Goal: Information Seeking & Learning: Learn about a topic

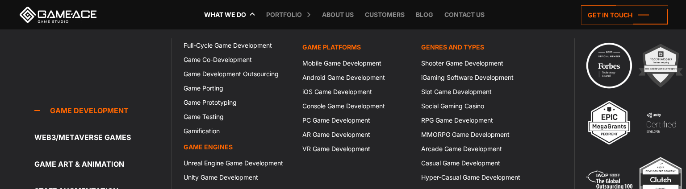
scroll to position [73, 0]
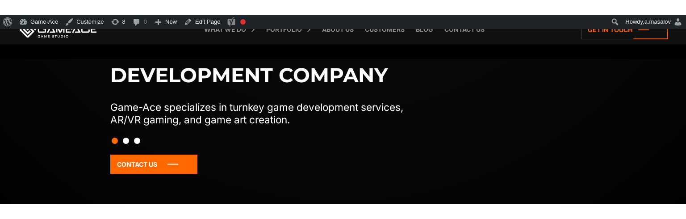
scroll to position [72, 0]
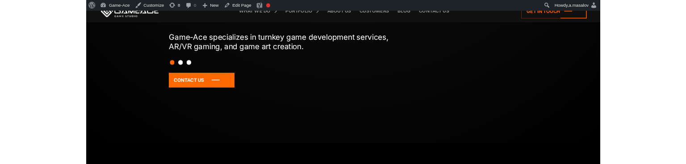
scroll to position [72, 0]
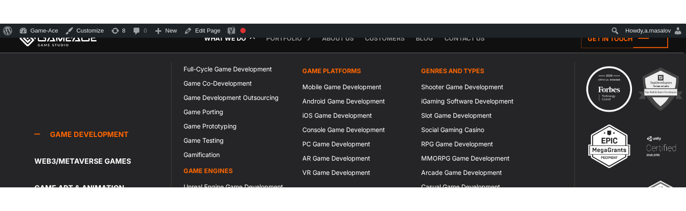
scroll to position [31, 0]
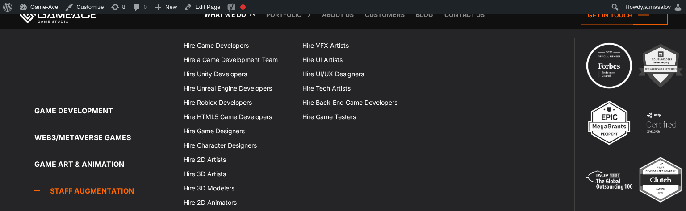
click at [101, 163] on link "Staff Augmentation" at bounding box center [102, 191] width 137 height 18
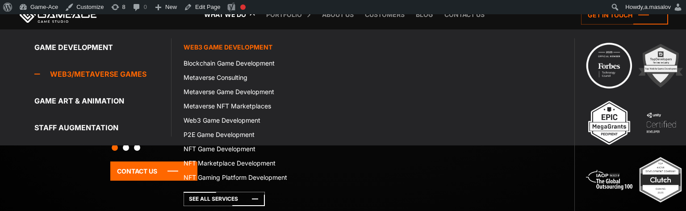
click at [86, 71] on link "Web3/Metaverse Games" at bounding box center [102, 74] width 137 height 18
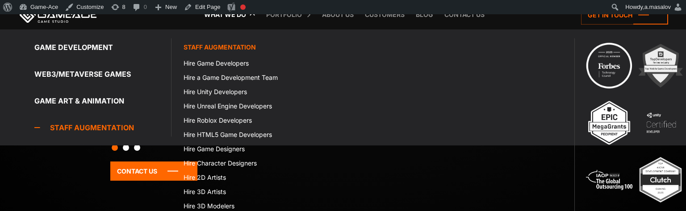
click at [84, 127] on link "Staff Augmentation" at bounding box center [102, 128] width 137 height 18
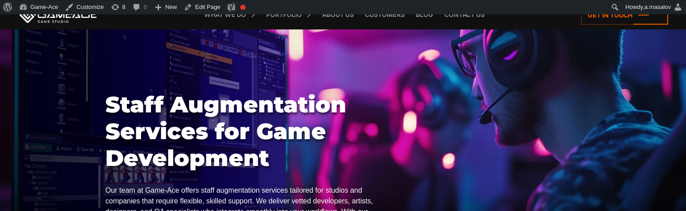
scroll to position [46, 0]
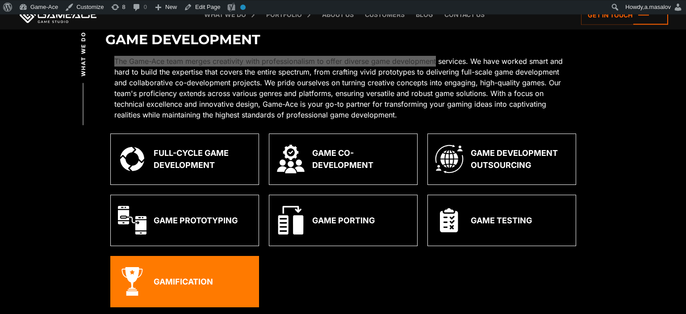
scroll to position [266, 0]
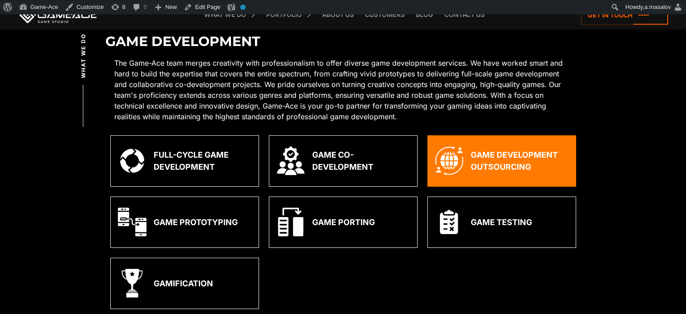
click at [488, 155] on div "Game Development Outsourcing" at bounding box center [519, 161] width 98 height 24
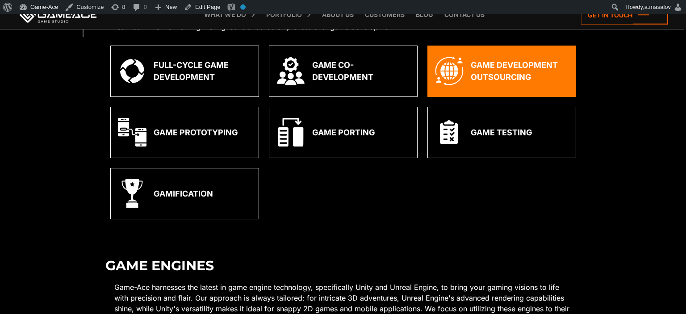
scroll to position [356, 0]
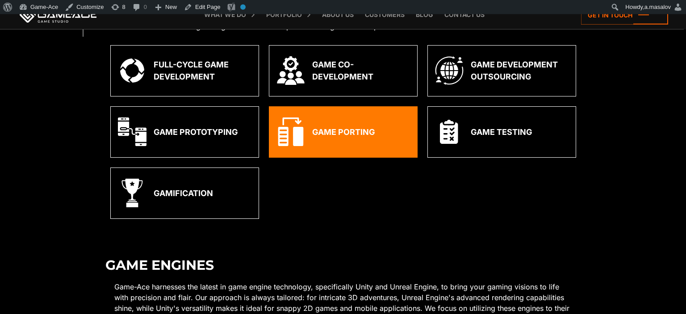
click at [355, 137] on div "Game Porting" at bounding box center [343, 132] width 63 height 12
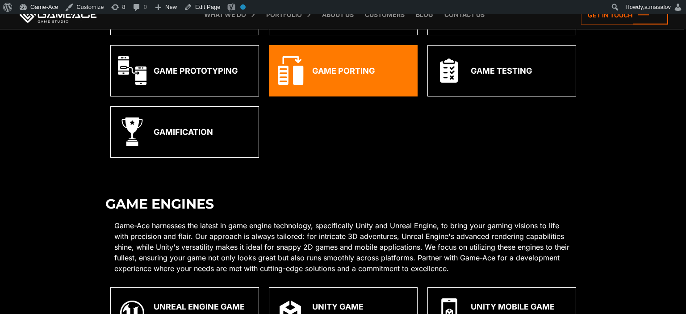
scroll to position [417, 0]
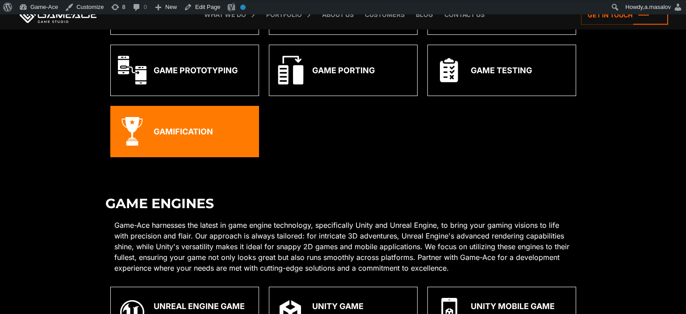
click at [201, 136] on div "Gamification" at bounding box center [183, 131] width 59 height 12
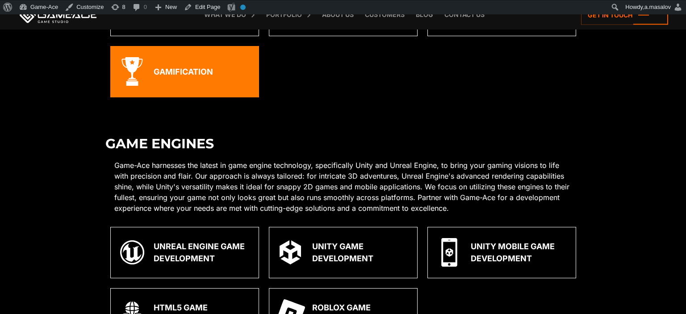
scroll to position [478, 0]
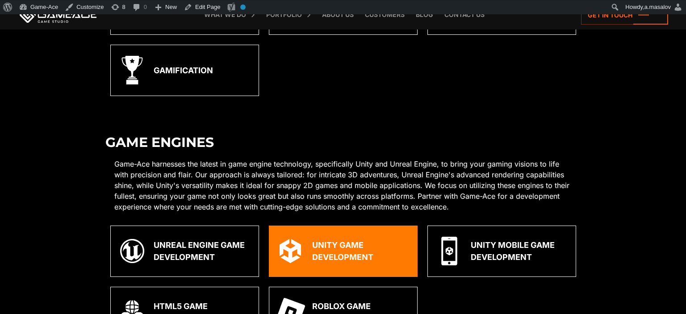
click at [382, 245] on div "Unity Game Development" at bounding box center [361, 251] width 98 height 24
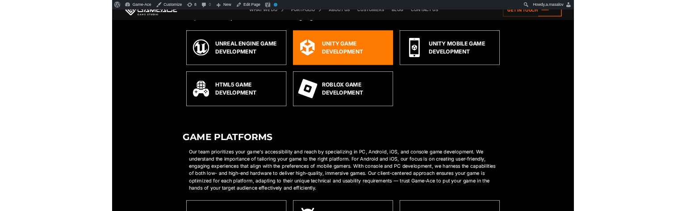
scroll to position [659, 0]
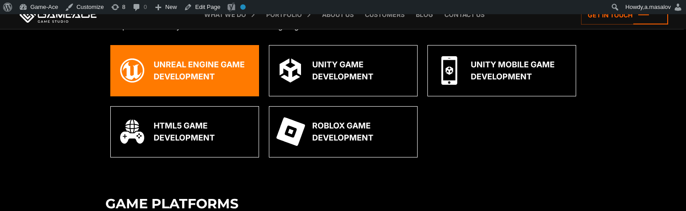
click at [177, 80] on div "Unreal Engine Game Development" at bounding box center [203, 70] width 98 height 24
click at [192, 68] on div "Unreal Engine Game Development" at bounding box center [203, 70] width 98 height 24
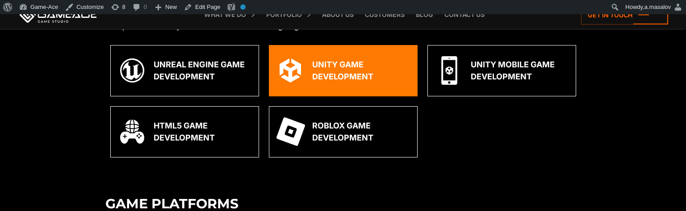
click at [301, 67] on img at bounding box center [291, 70] width 24 height 24
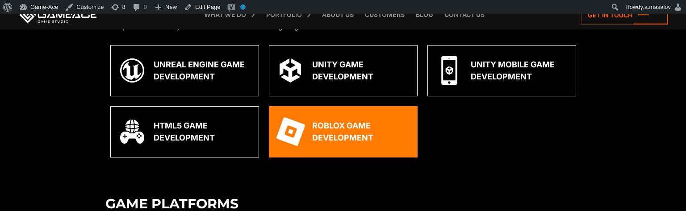
click at [344, 126] on div "Roblox Game Development" at bounding box center [361, 132] width 98 height 24
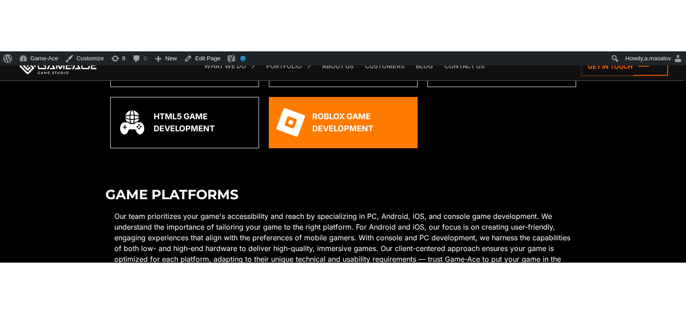
scroll to position [720, 0]
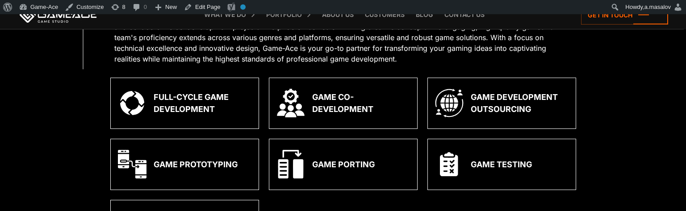
scroll to position [323, 0]
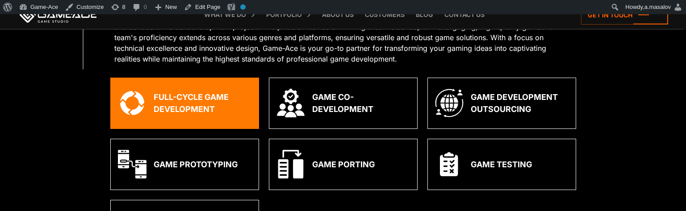
click at [183, 110] on div "Full-Cycle Game Development" at bounding box center [203, 103] width 98 height 24
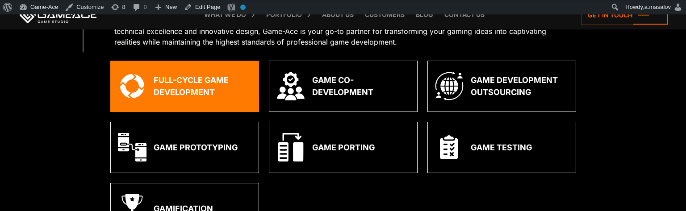
click at [183, 110] on div "Full-Cycle Game Development Full-Cycle Game Development Pre-production & Concep…" at bounding box center [184, 91] width 158 height 61
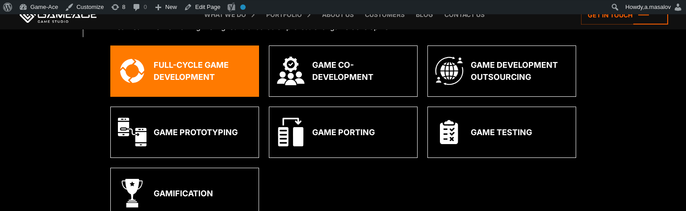
scroll to position [356, 0]
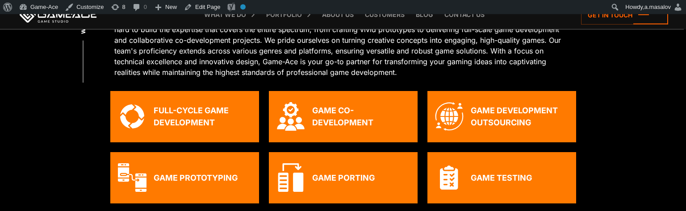
scroll to position [309, 0]
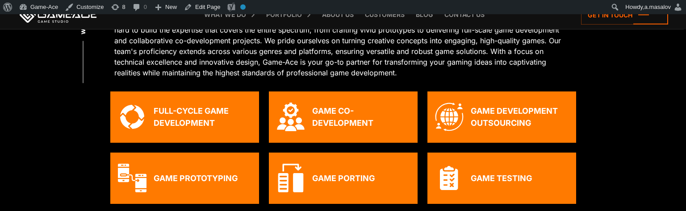
click at [181, 125] on div "Full-Cycle Game Development" at bounding box center [203, 117] width 98 height 24
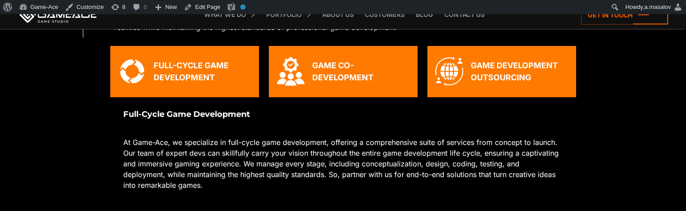
scroll to position [356, 0]
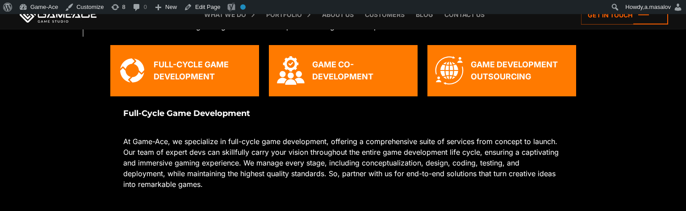
click at [468, 82] on div "Game Development Outsourcing" at bounding box center [501, 70] width 149 height 51
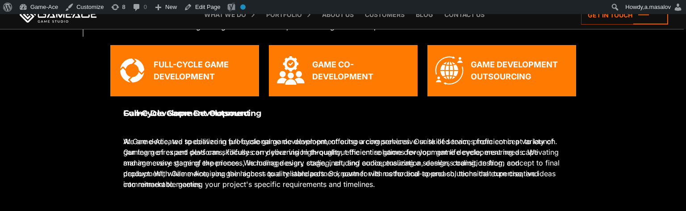
click at [367, 64] on div "Game Co-Development" at bounding box center [361, 70] width 98 height 24
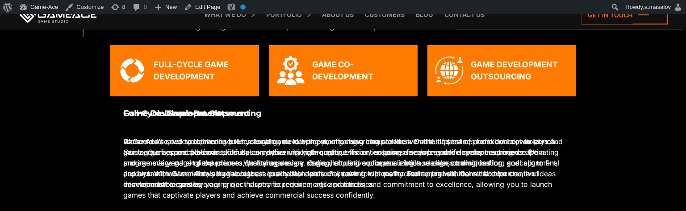
click at [210, 62] on div "Full-Cycle Game Development" at bounding box center [203, 70] width 98 height 24
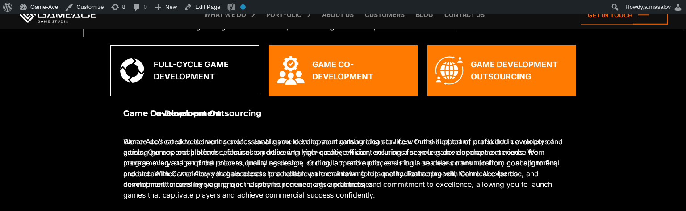
click at [341, 77] on div "Game Co-Development" at bounding box center [361, 70] width 98 height 24
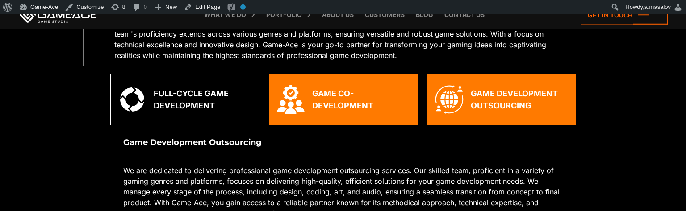
scroll to position [333, 0]
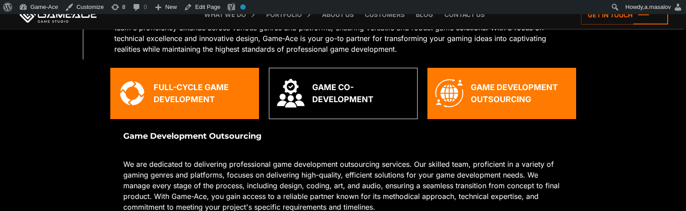
click at [199, 101] on div "Full-Cycle Game Development" at bounding box center [203, 93] width 98 height 24
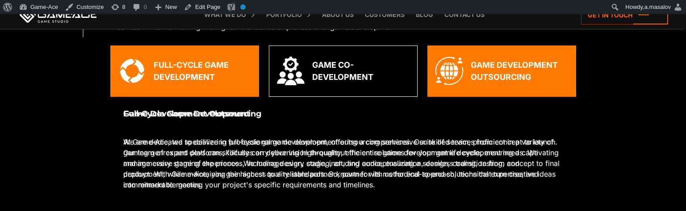
scroll to position [356, 0]
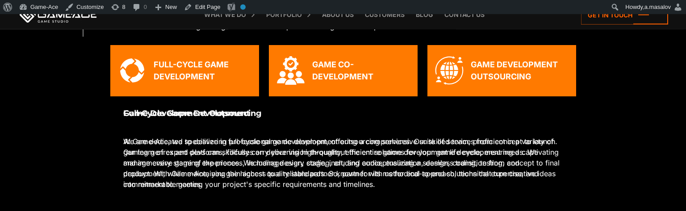
click at [363, 69] on div "Game Co-Development" at bounding box center [361, 70] width 98 height 24
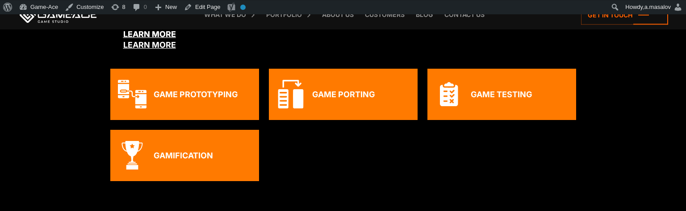
scroll to position [652, 0]
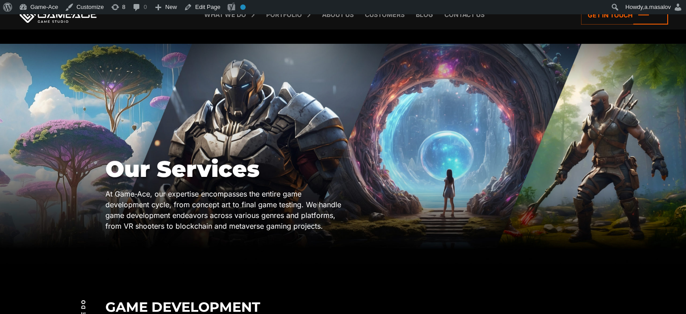
scroll to position [1662, 0]
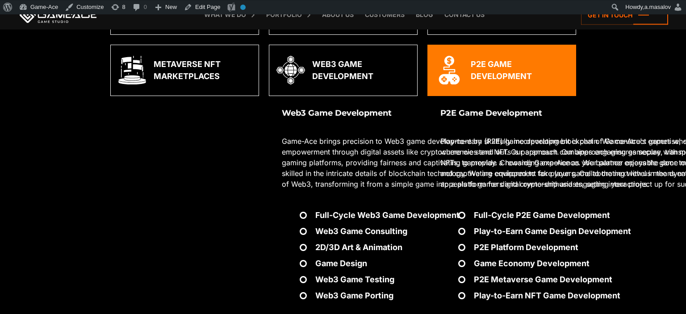
click at [217, 81] on div "Metaverse NFT Marketplaces" at bounding box center [203, 70] width 98 height 24
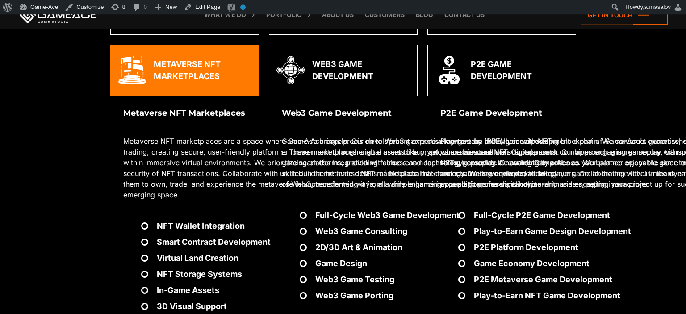
scroll to position [1534, 0]
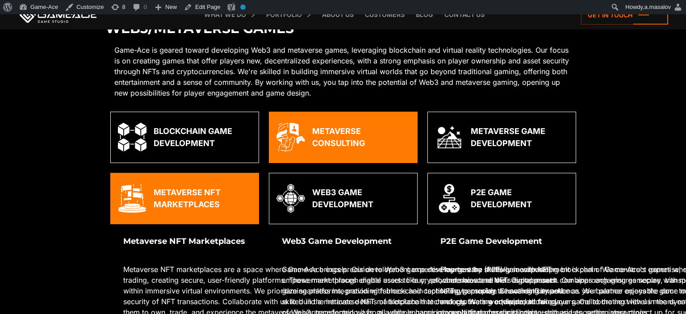
click at [319, 114] on div "Metaverse Consulting" at bounding box center [343, 137] width 149 height 51
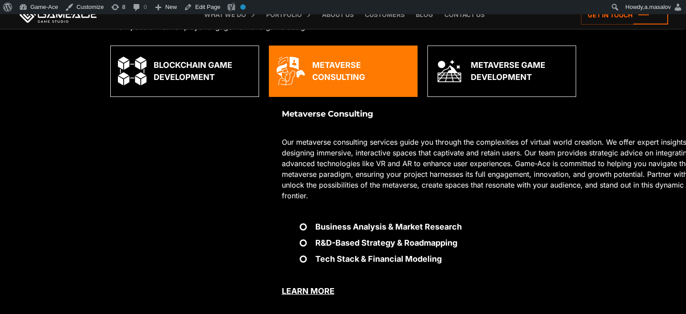
scroll to position [1600, 0]
click at [453, 98] on div "Metaverse Game Development Metaverse Game Development AR/VR Metaverse Game Deve…" at bounding box center [501, 179] width 158 height 269
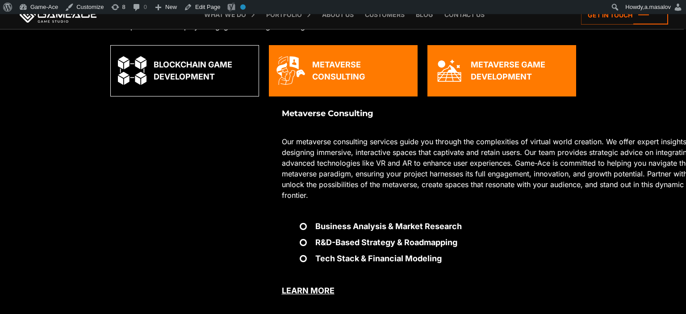
click at [494, 80] on div "Metaverse Game Development" at bounding box center [519, 70] width 98 height 24
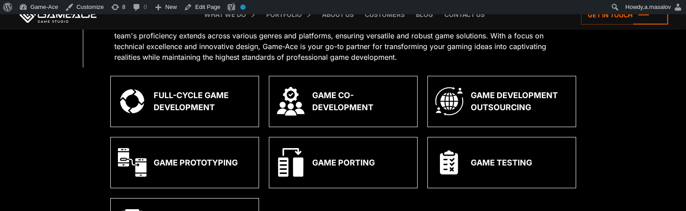
scroll to position [326, 0]
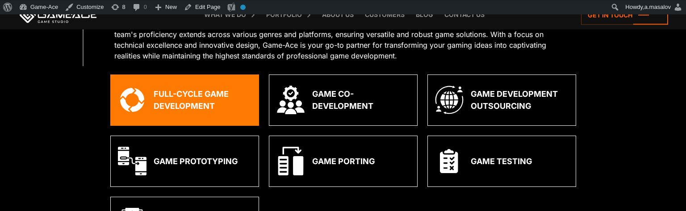
click at [185, 104] on div "Full-Cycle Game Development" at bounding box center [203, 100] width 98 height 24
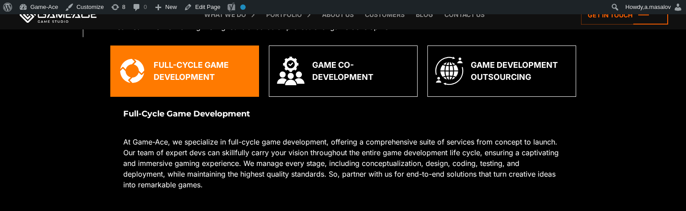
scroll to position [356, 0]
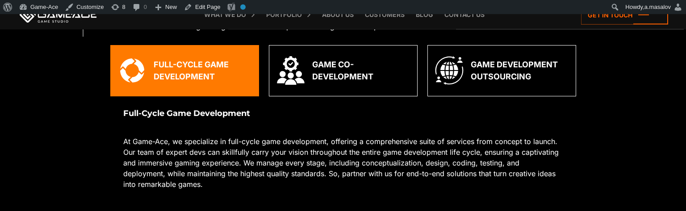
click at [193, 69] on div "Full-Cycle Game Development" at bounding box center [203, 70] width 98 height 24
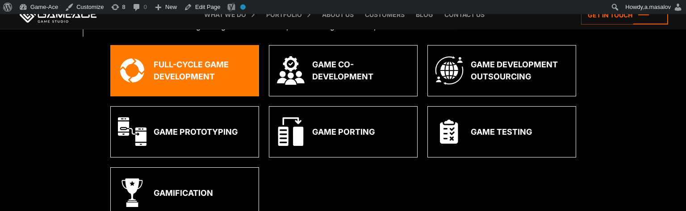
click at [193, 69] on div "Full-Cycle Game Development" at bounding box center [203, 70] width 98 height 24
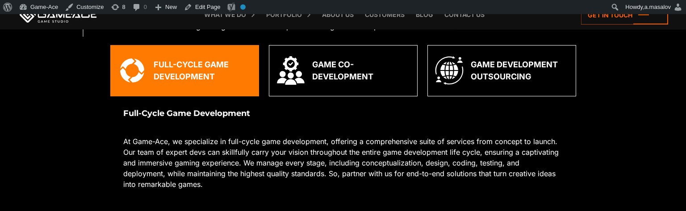
click at [193, 69] on div "Full-Cycle Game Development" at bounding box center [203, 70] width 98 height 24
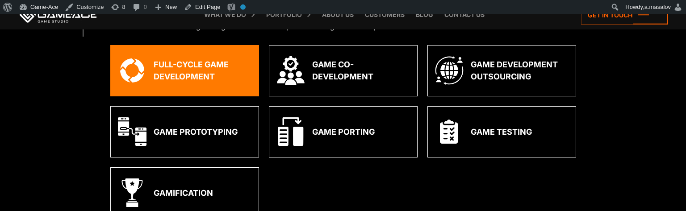
click at [193, 69] on div "Full-Cycle Game Development" at bounding box center [203, 70] width 98 height 24
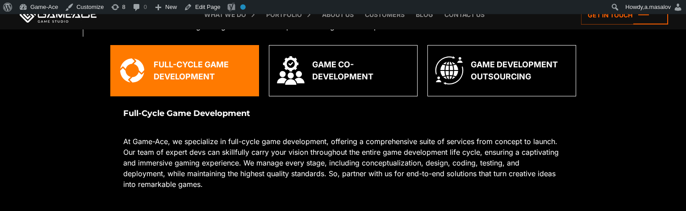
click at [193, 69] on div "Full-Cycle Game Development" at bounding box center [203, 70] width 98 height 24
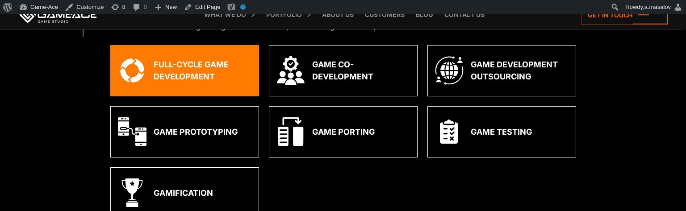
click at [193, 69] on div "Full-Cycle Game Development" at bounding box center [203, 70] width 98 height 24
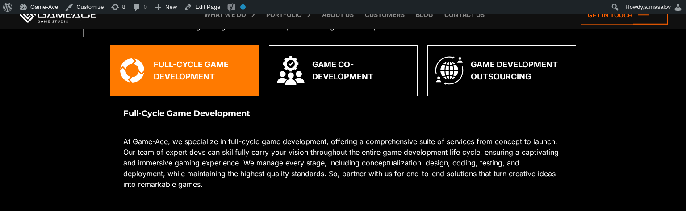
click at [193, 69] on div "Full-Cycle Game Development" at bounding box center [203, 70] width 98 height 24
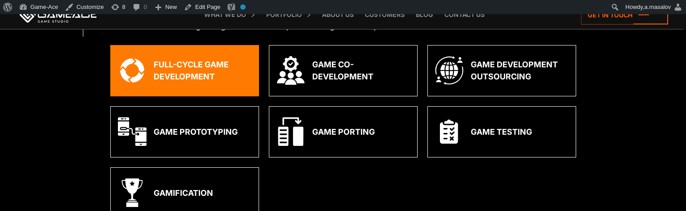
click at [193, 69] on div "Full-Cycle Game Development" at bounding box center [203, 70] width 98 height 24
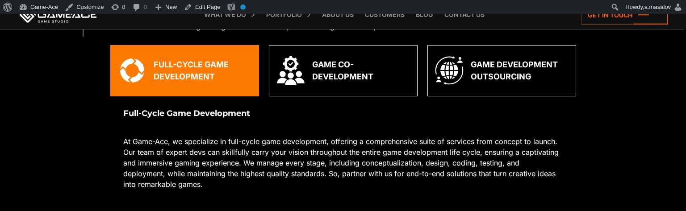
click at [193, 69] on div "Full-Cycle Game Development" at bounding box center [203, 70] width 98 height 24
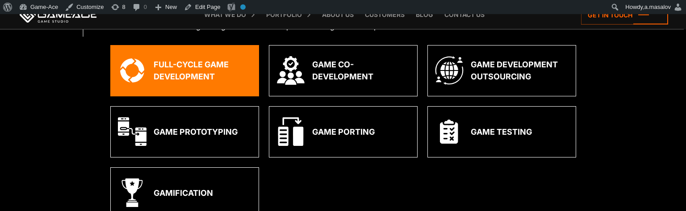
click at [193, 69] on div "Full-Cycle Game Development" at bounding box center [203, 70] width 98 height 24
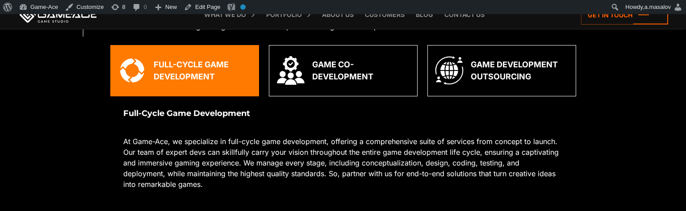
click at [193, 69] on div "Full-Cycle Game Development" at bounding box center [203, 70] width 98 height 24
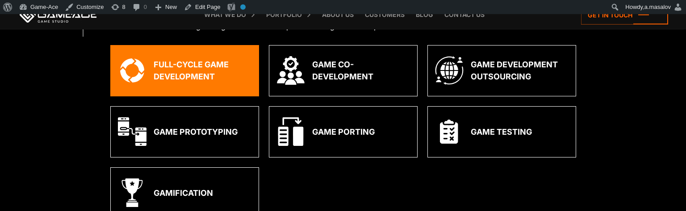
click at [184, 66] on div "Full-Cycle Game Development" at bounding box center [203, 70] width 98 height 24
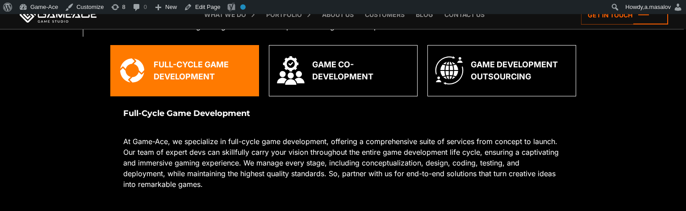
click at [184, 66] on div "Full-Cycle Game Development" at bounding box center [203, 70] width 98 height 24
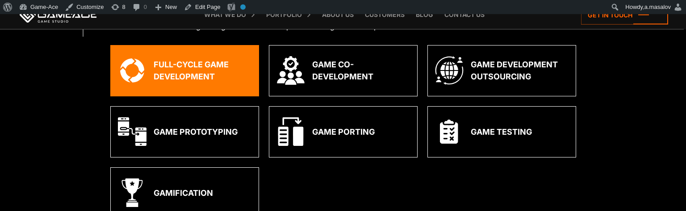
click at [184, 66] on div "Full-Cycle Game Development" at bounding box center [203, 70] width 98 height 24
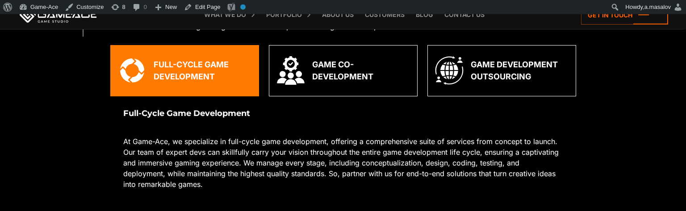
click at [184, 66] on div "Full-Cycle Game Development" at bounding box center [203, 70] width 98 height 24
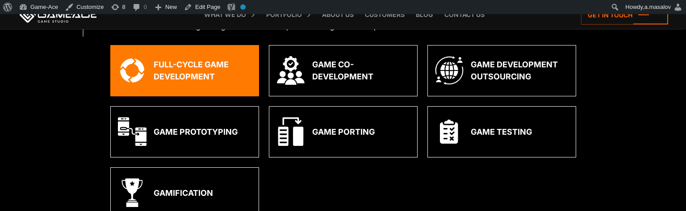
click at [184, 66] on div "Full-Cycle Game Development" at bounding box center [203, 70] width 98 height 24
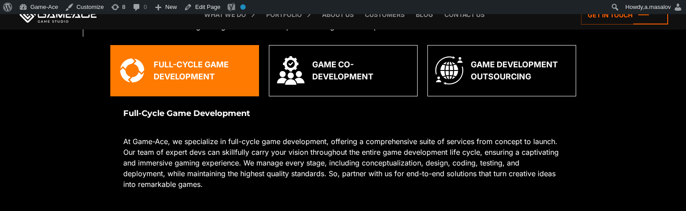
click at [184, 66] on div "Full-Cycle Game Development" at bounding box center [203, 70] width 98 height 24
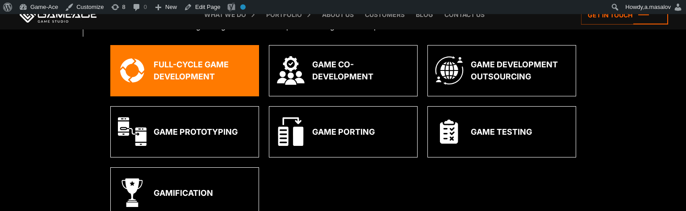
click at [189, 86] on div "Full-Cycle Game Development" at bounding box center [184, 70] width 149 height 51
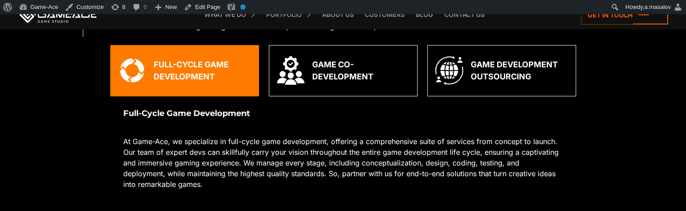
click at [189, 86] on div "Full-Cycle Game Development" at bounding box center [184, 70] width 149 height 51
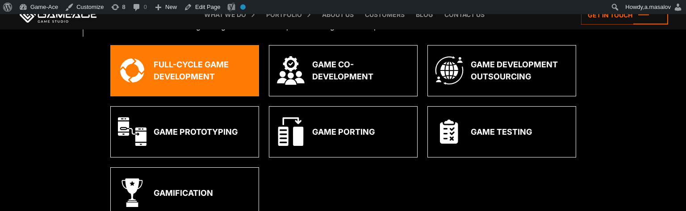
click at [189, 86] on div "Full-Cycle Game Development" at bounding box center [184, 70] width 149 height 51
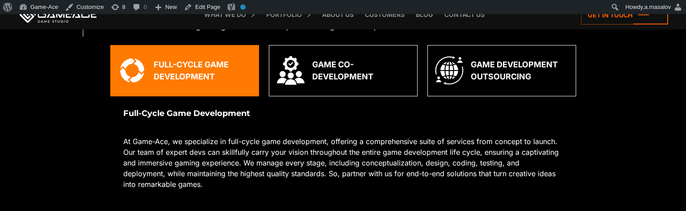
click at [195, 79] on div "Full-Cycle Game Development" at bounding box center [203, 70] width 98 height 24
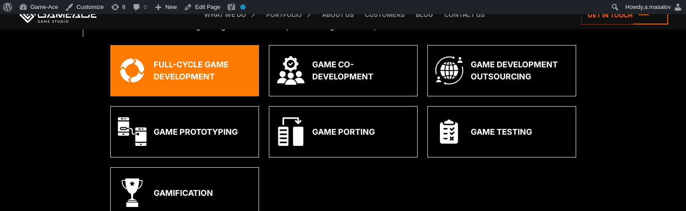
click at [195, 79] on div "Full-Cycle Game Development" at bounding box center [203, 70] width 98 height 24
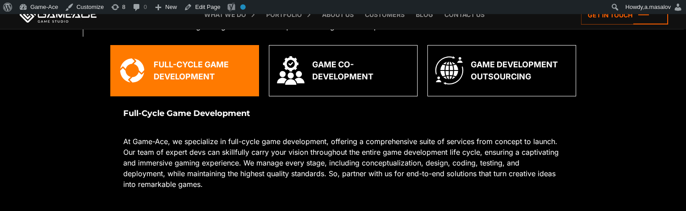
click at [195, 79] on div "Full-Cycle Game Development" at bounding box center [203, 70] width 98 height 24
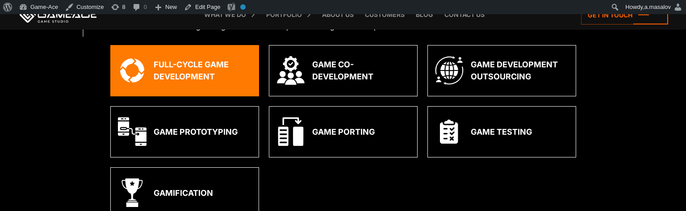
click at [195, 79] on div "Full-Cycle Game Development" at bounding box center [203, 70] width 98 height 24
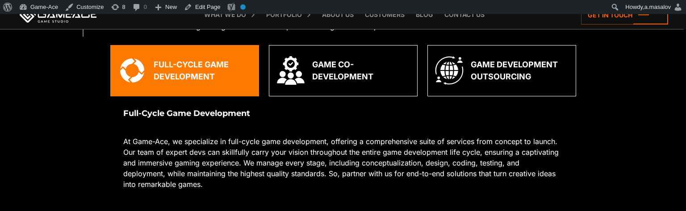
click at [189, 78] on div "Full-Cycle Game Development" at bounding box center [203, 70] width 98 height 24
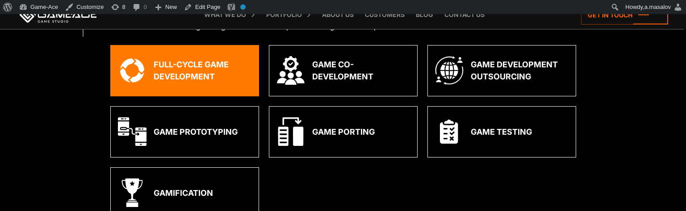
click at [189, 78] on div "Full-Cycle Game Development" at bounding box center [203, 70] width 98 height 24
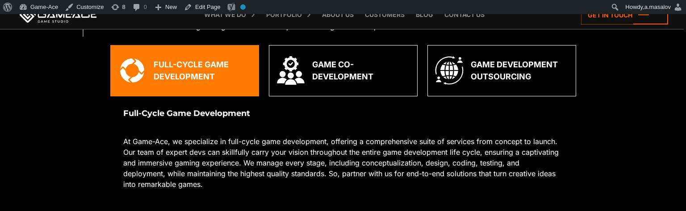
click at [189, 78] on div "Full-Cycle Game Development" at bounding box center [203, 70] width 98 height 24
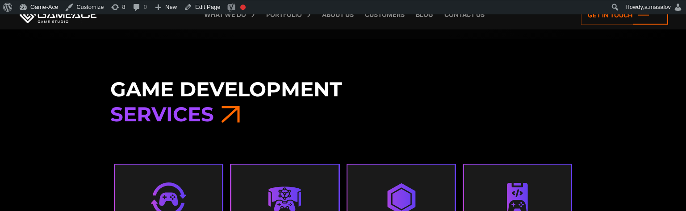
scroll to position [216, 0]
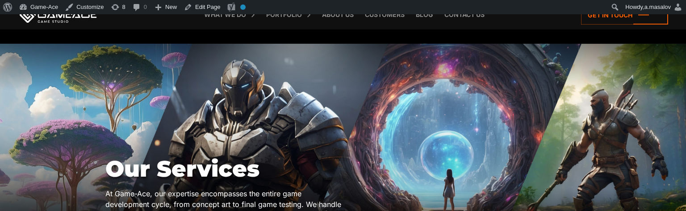
scroll to position [356, 0]
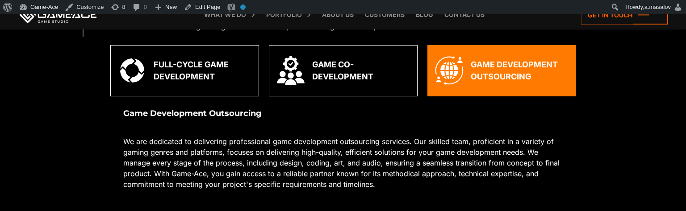
click at [365, 83] on div "Game Co-Development" at bounding box center [343, 70] width 149 height 51
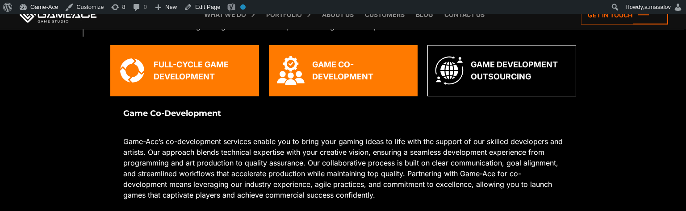
click at [199, 73] on div "Full-Cycle Game Development" at bounding box center [203, 70] width 98 height 24
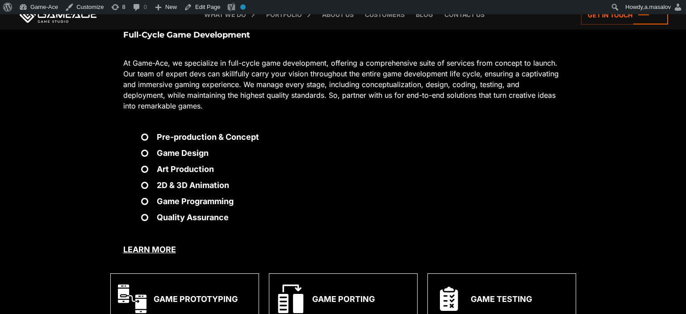
scroll to position [435, 0]
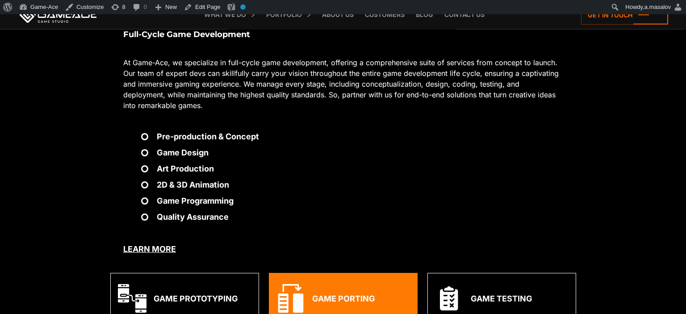
click at [344, 211] on div "Game Porting" at bounding box center [343, 298] width 63 height 12
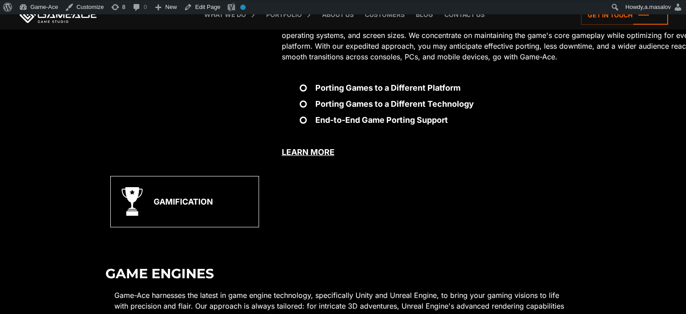
scroll to position [562, 0]
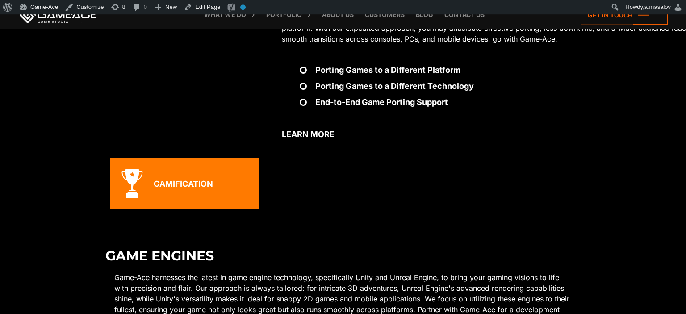
click at [183, 190] on div "Gamification" at bounding box center [184, 183] width 149 height 51
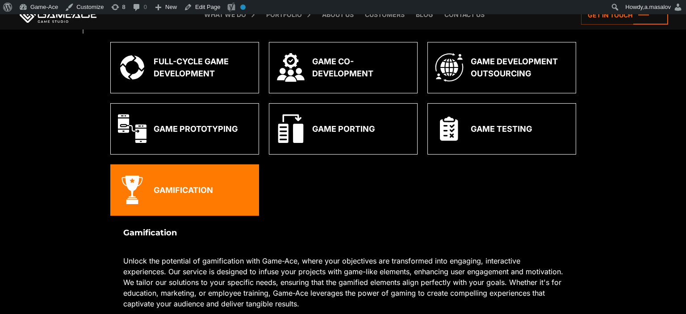
scroll to position [359, 0]
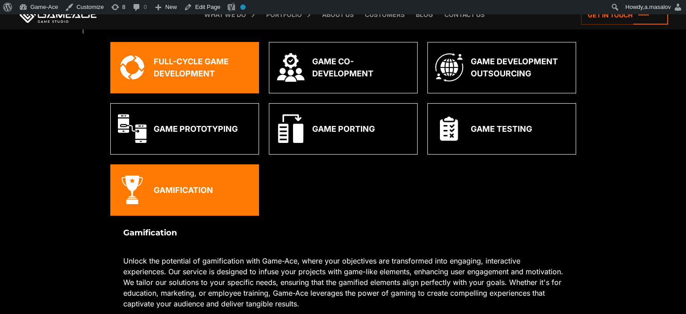
click at [183, 67] on div "Full-Cycle Game Development" at bounding box center [203, 67] width 98 height 24
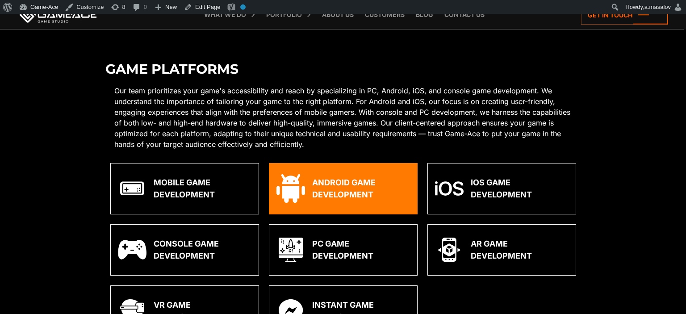
click at [345, 199] on div "Android Game Development" at bounding box center [361, 188] width 98 height 24
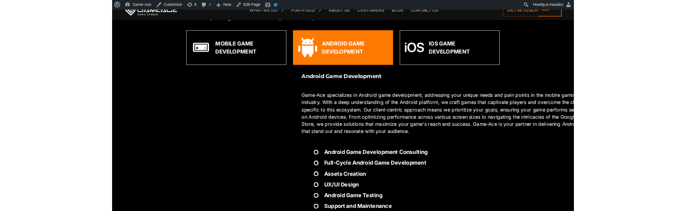
scroll to position [911, 0]
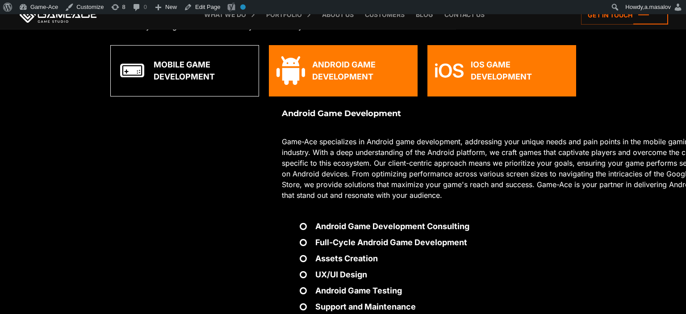
click at [475, 75] on div "iOS Game Development" at bounding box center [519, 70] width 98 height 24
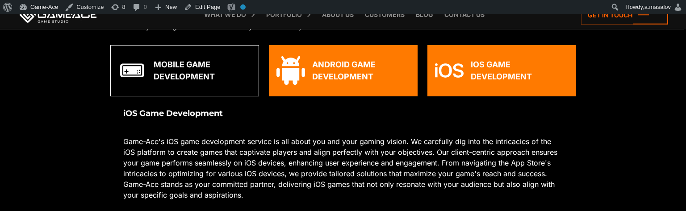
click at [347, 83] on div "Android Game Development" at bounding box center [343, 70] width 149 height 51
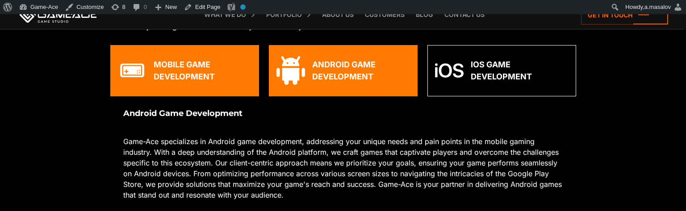
click at [197, 53] on div "Mobile Game Development" at bounding box center [184, 70] width 149 height 51
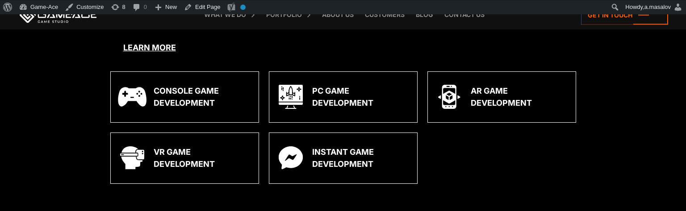
scroll to position [1190, 0]
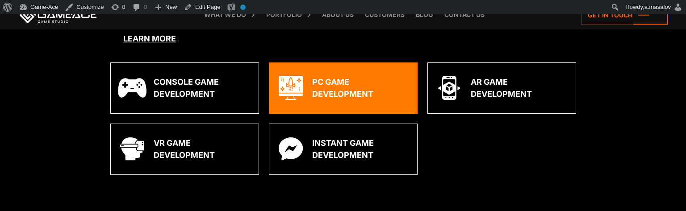
click at [328, 79] on div "PC Game Development" at bounding box center [361, 88] width 98 height 24
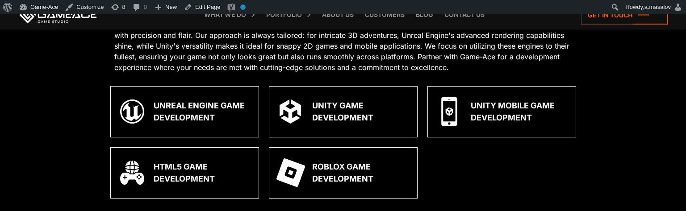
scroll to position [617, 0]
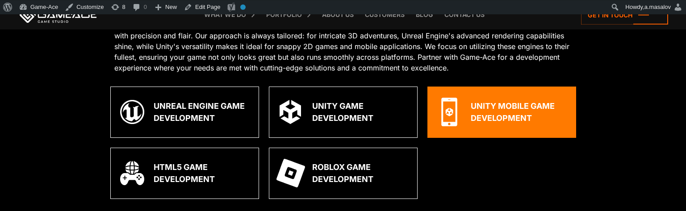
click at [461, 120] on img at bounding box center [449, 112] width 29 height 29
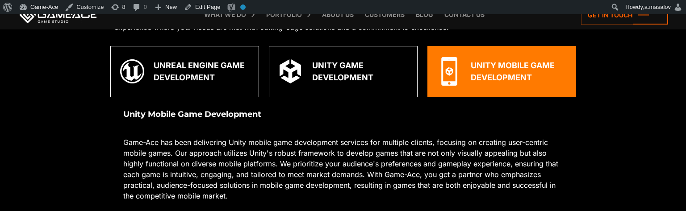
scroll to position [659, 0]
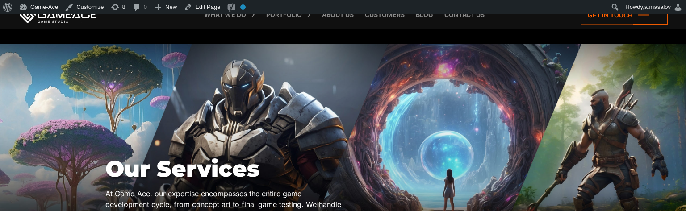
scroll to position [323, 0]
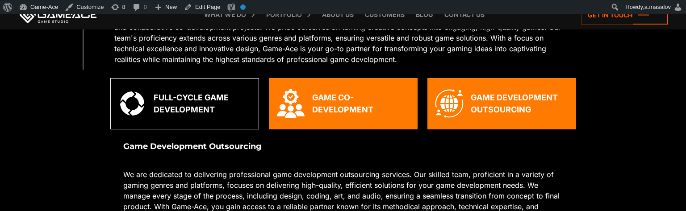
click at [404, 100] on div "Game Co-Development" at bounding box center [361, 103] width 98 height 24
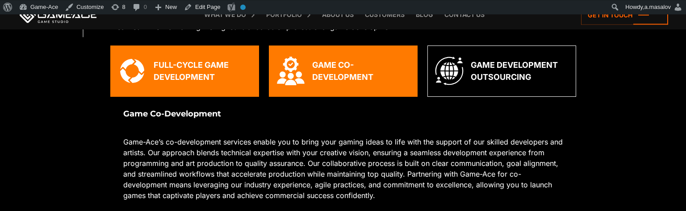
scroll to position [356, 0]
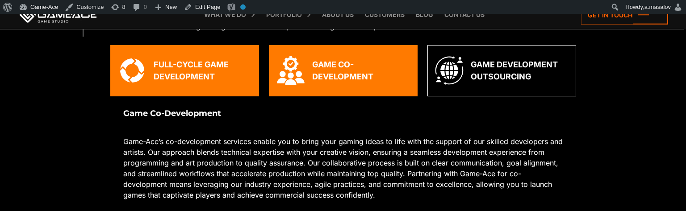
click at [215, 70] on div "Full-Cycle Game Development" at bounding box center [203, 70] width 98 height 24
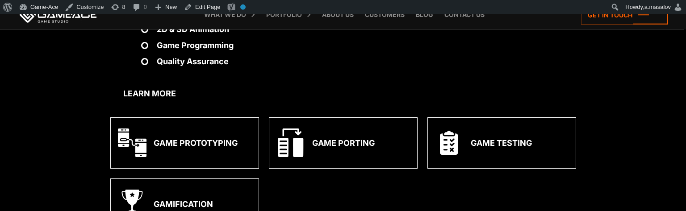
scroll to position [613, 0]
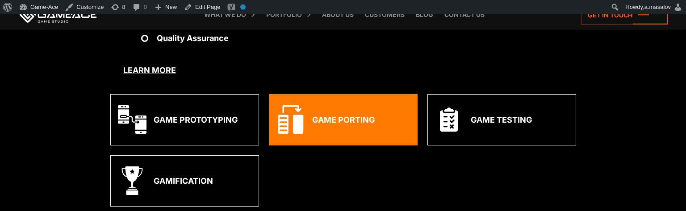
click at [358, 113] on div "Game Porting" at bounding box center [343, 119] width 149 height 51
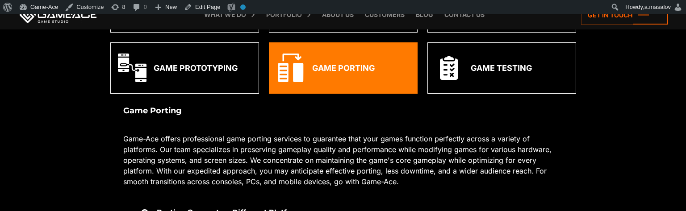
scroll to position [417, 0]
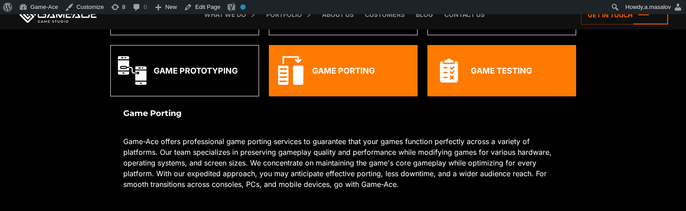
click at [476, 83] on div "Game Testing" at bounding box center [501, 70] width 149 height 51
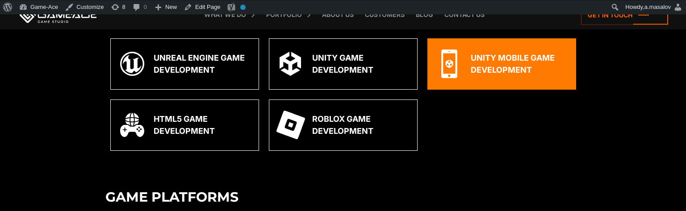
scroll to position [942, 0]
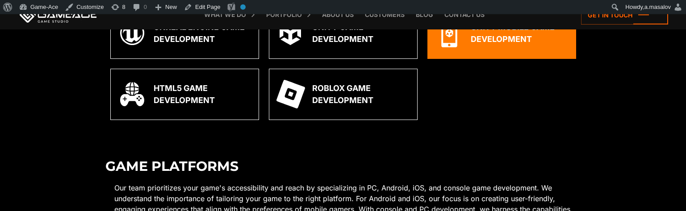
click at [511, 40] on div "Unity Mobile Game Development" at bounding box center [519, 33] width 98 height 24
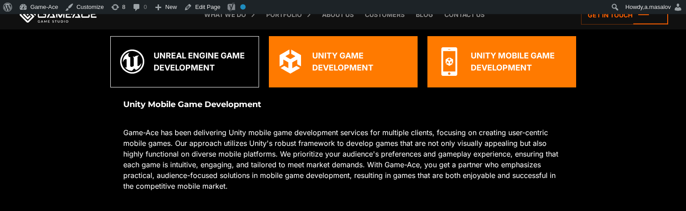
click at [360, 40] on div "Unity Game Development" at bounding box center [343, 61] width 149 height 51
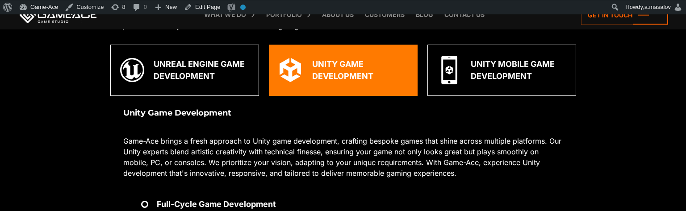
scroll to position [659, 0]
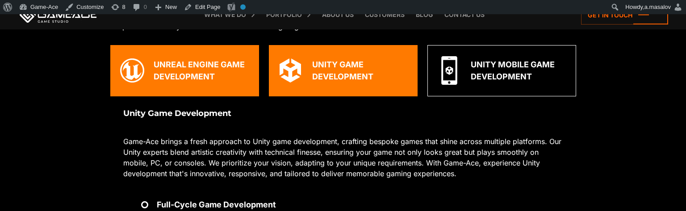
click at [204, 66] on div "Unreal Engine Game Development" at bounding box center [203, 70] width 98 height 24
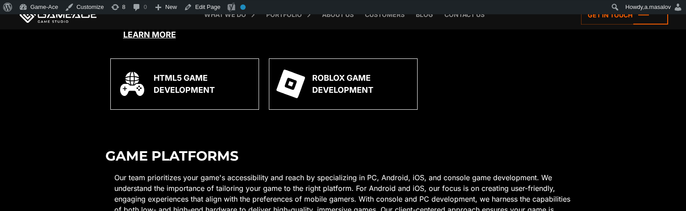
scroll to position [894, 0]
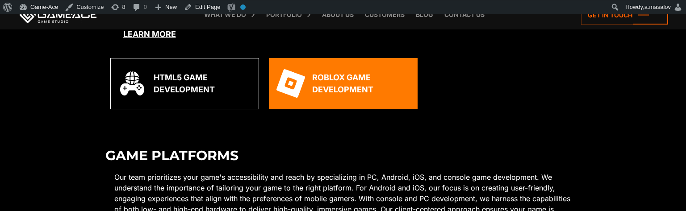
click at [338, 94] on div "Roblox Game Development" at bounding box center [361, 83] width 98 height 24
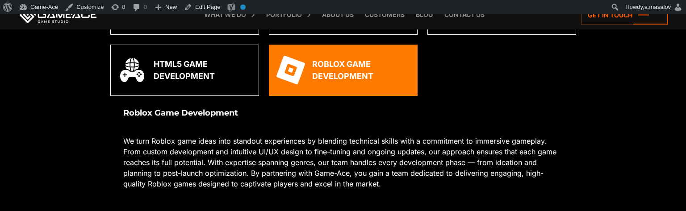
scroll to position [720, 0]
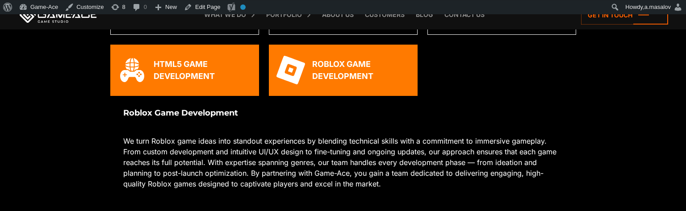
click at [215, 76] on div "HTML5 Game Development" at bounding box center [203, 70] width 98 height 24
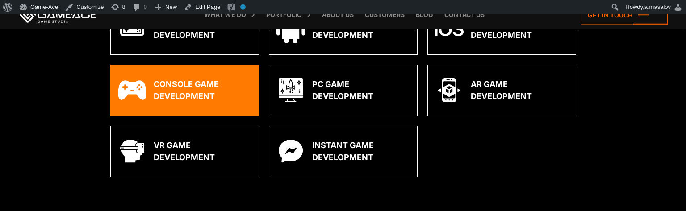
click at [174, 94] on div "Console Game Development" at bounding box center [203, 90] width 98 height 24
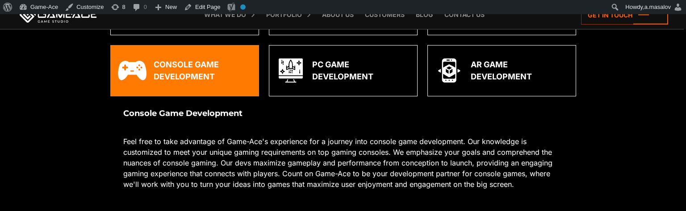
scroll to position [973, 0]
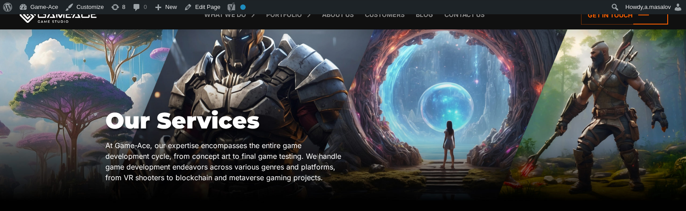
scroll to position [45, 0]
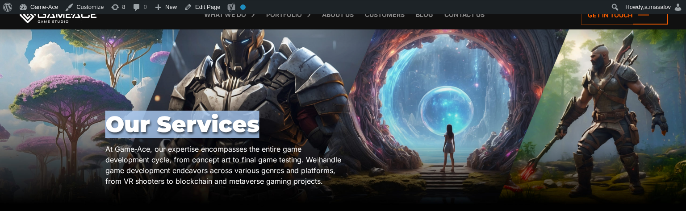
drag, startPoint x: 106, startPoint y: 123, endPoint x: 258, endPoint y: 128, distance: 151.4
click at [258, 128] on h1 "Our Services" at bounding box center [224, 124] width 238 height 25
copy h1 "Our Services"
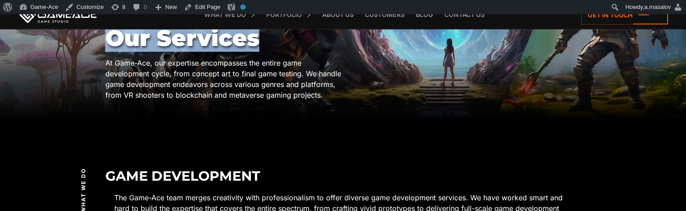
scroll to position [144, 0]
